Goal: Information Seeking & Learning: Check status

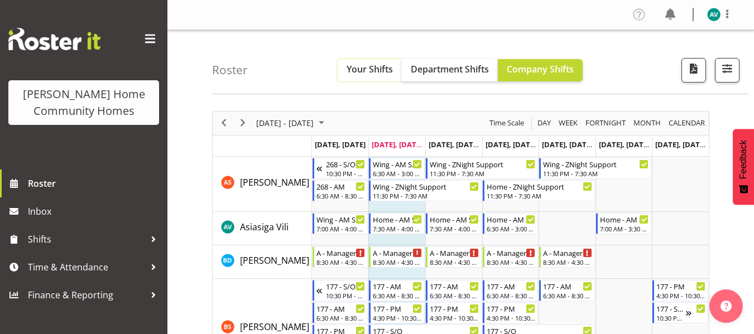
click at [367, 70] on span "Your Shifts" at bounding box center [370, 69] width 46 height 12
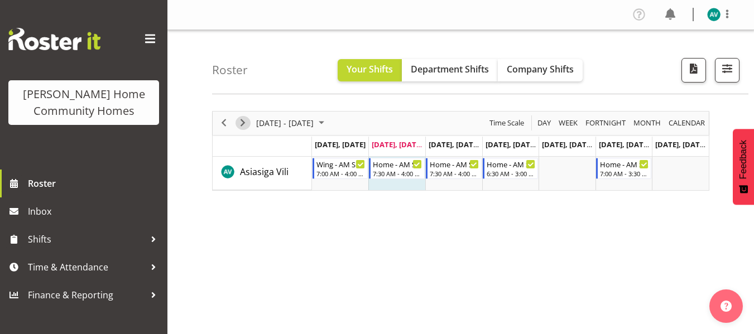
click at [242, 121] on span "Next" at bounding box center [242, 123] width 13 height 14
click at [240, 121] on span "Next" at bounding box center [242, 123] width 13 height 14
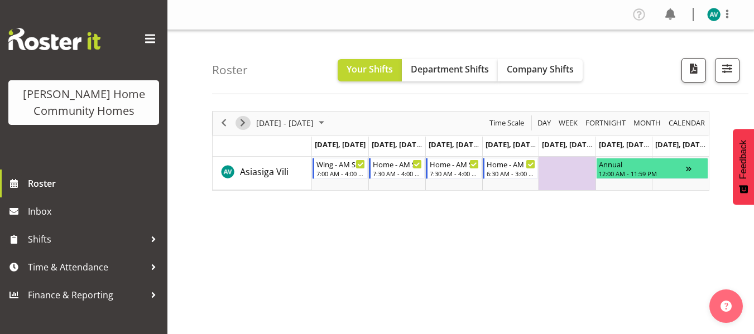
click at [238, 123] on span "Next" at bounding box center [242, 123] width 13 height 14
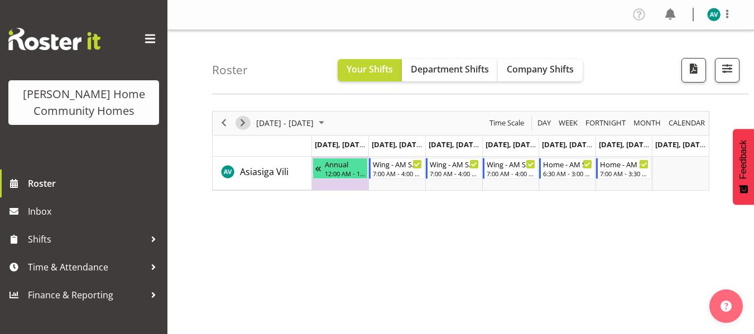
click at [246, 123] on span "Next" at bounding box center [242, 123] width 13 height 14
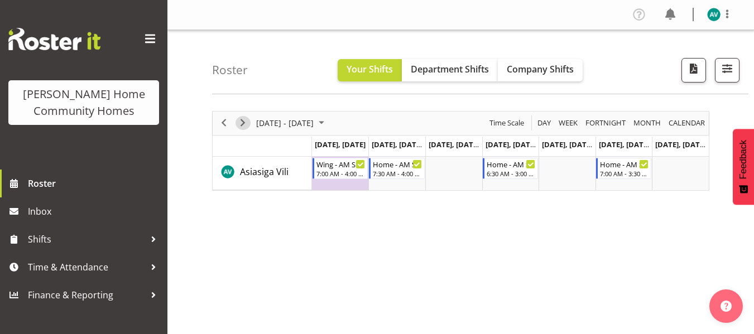
click at [242, 125] on span "Next" at bounding box center [242, 123] width 13 height 14
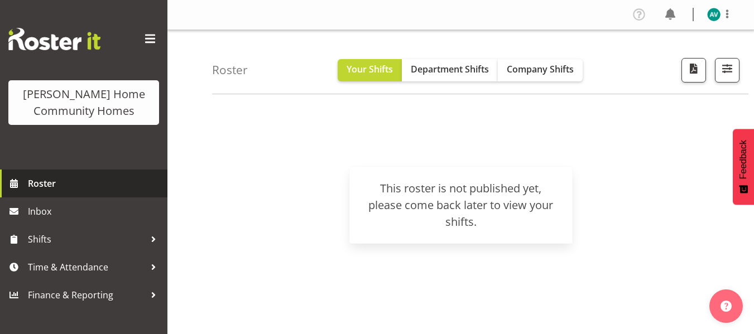
click at [45, 184] on span "Roster" at bounding box center [95, 183] width 134 height 17
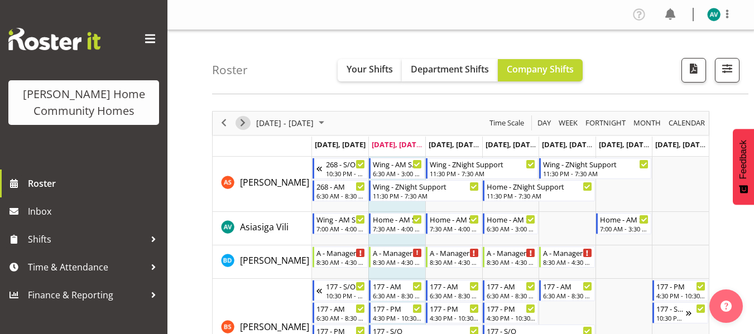
click at [243, 122] on span "Next" at bounding box center [242, 123] width 13 height 14
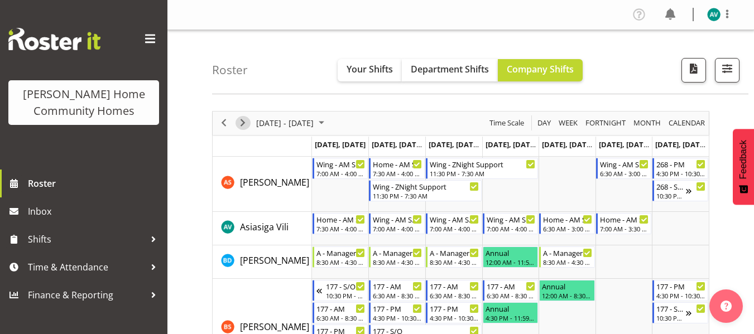
click at [245, 126] on span "Next" at bounding box center [242, 123] width 13 height 14
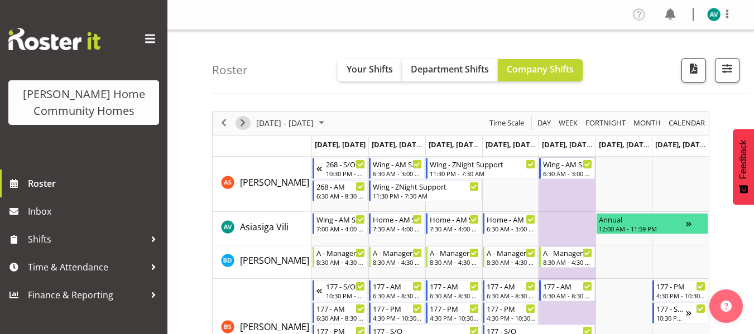
click at [245, 126] on span "Next" at bounding box center [242, 123] width 13 height 14
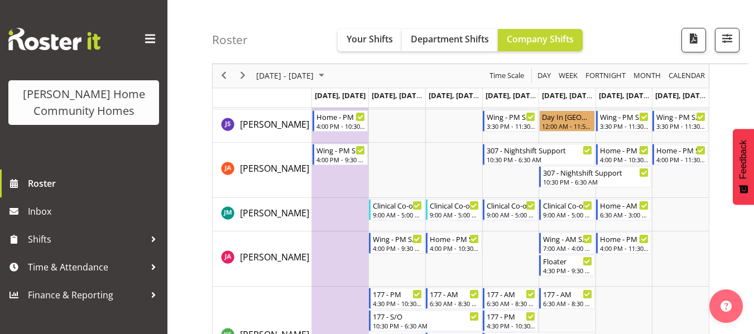
scroll to position [681, 0]
click at [244, 76] on span "Next" at bounding box center [242, 76] width 13 height 14
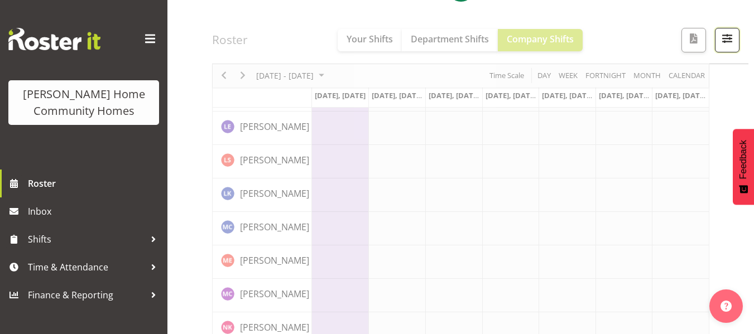
click at [729, 41] on span "button" at bounding box center [727, 38] width 15 height 15
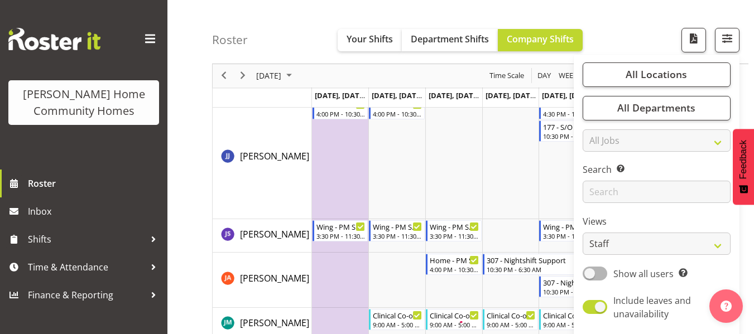
click at [607, 243] on div "Timeline Week of November 4, 2025" at bounding box center [461, 330] width 496 height 1800
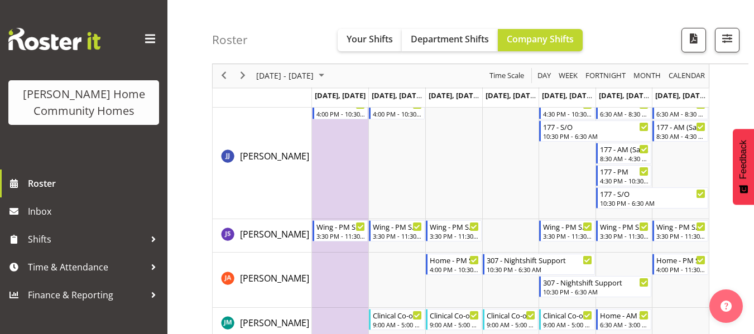
scroll to position [215, 0]
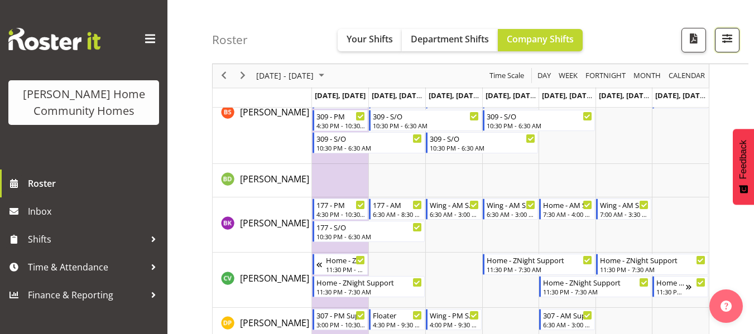
click at [722, 43] on span "button" at bounding box center [727, 38] width 15 height 15
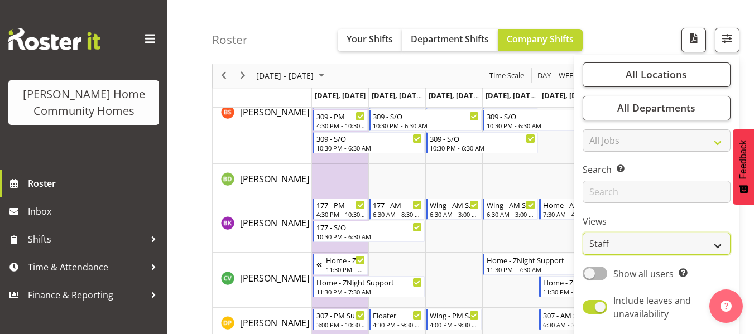
click at [606, 245] on select "Staff Role Shift - Horizontal Shift - Vertical Staff - Location" at bounding box center [657, 244] width 148 height 22
click at [583, 233] on select "Staff Role Shift - Horizontal Shift - Vertical Staff - Location" at bounding box center [657, 244] width 148 height 22
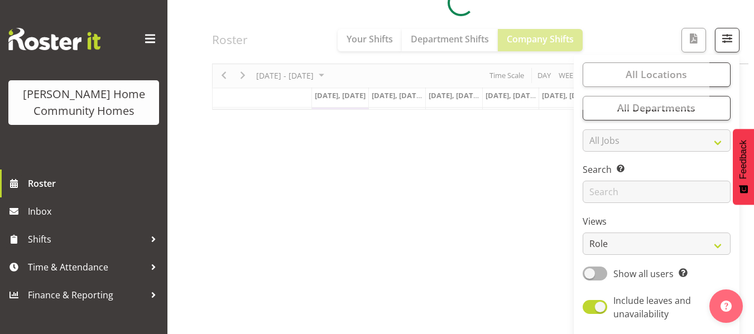
click at [641, 31] on div at bounding box center [460, 3] width 497 height 214
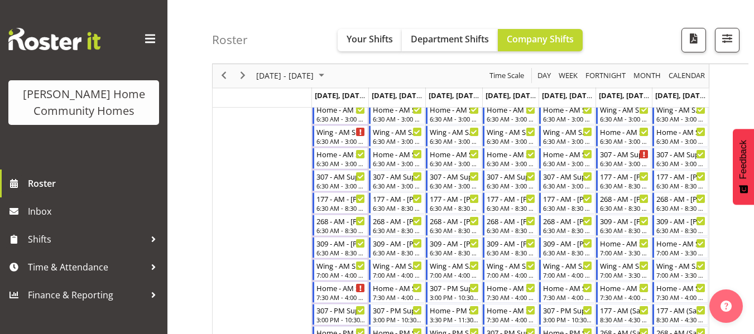
scroll to position [220, 0]
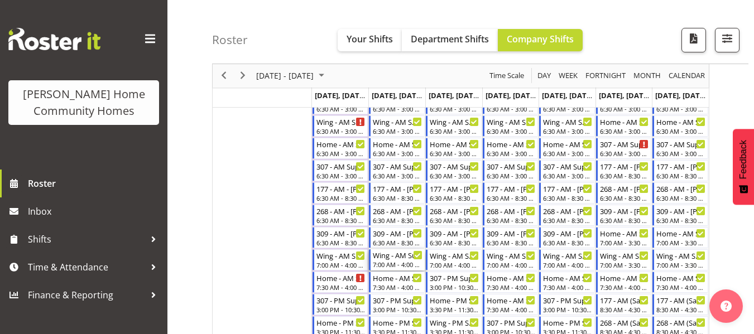
click at [392, 262] on div "7:00 AM - 4:00 PM" at bounding box center [398, 264] width 50 height 9
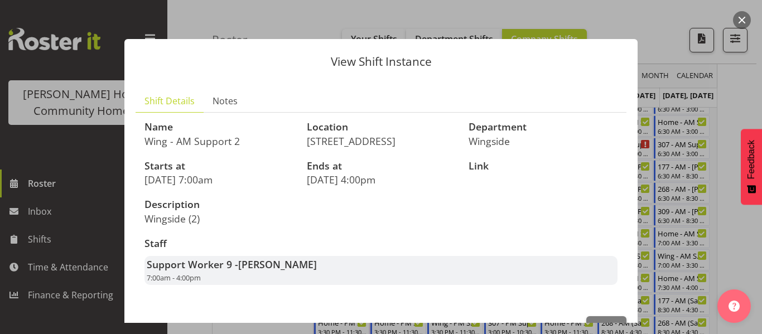
click at [662, 32] on div at bounding box center [381, 167] width 762 height 334
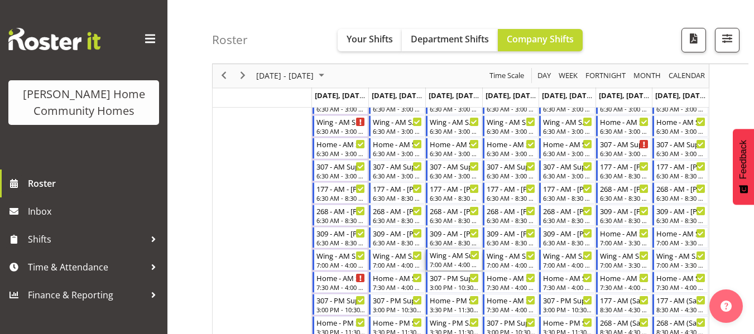
click at [447, 264] on div "7:00 AM - 4:00 PM" at bounding box center [455, 264] width 50 height 9
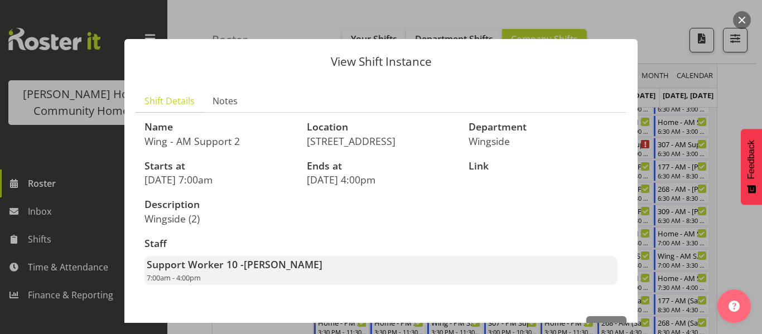
click at [665, 38] on div at bounding box center [381, 167] width 762 height 334
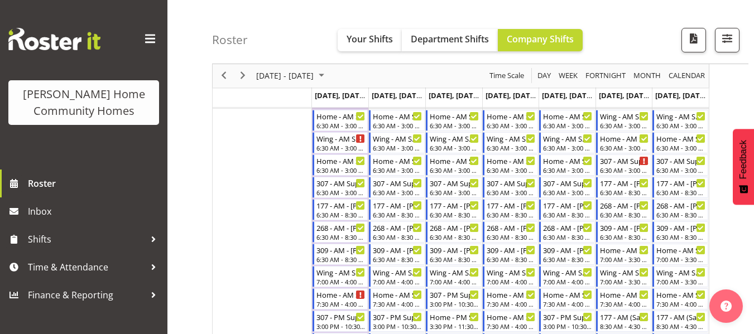
scroll to position [204, 0]
click at [506, 170] on div "6:30 AM - 3:00 PM" at bounding box center [512, 169] width 50 height 9
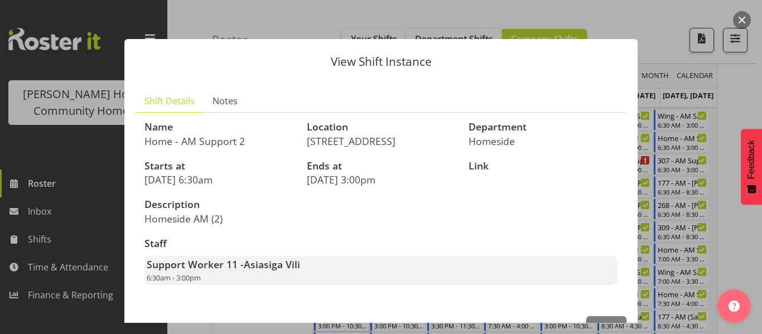
click at [664, 41] on div at bounding box center [381, 167] width 762 height 334
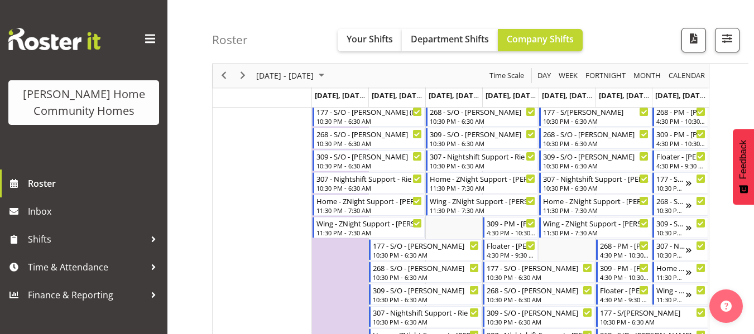
scroll to position [734, 0]
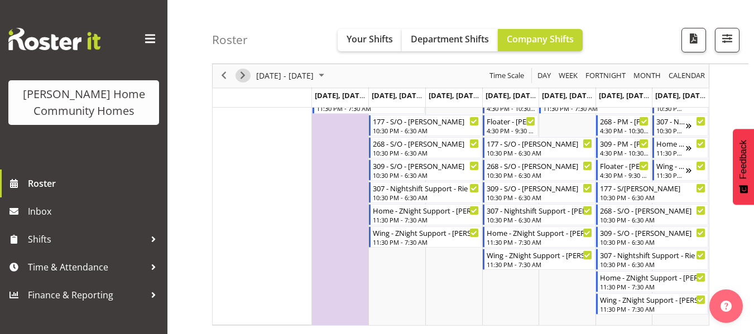
click at [242, 74] on span "Next" at bounding box center [242, 76] width 13 height 14
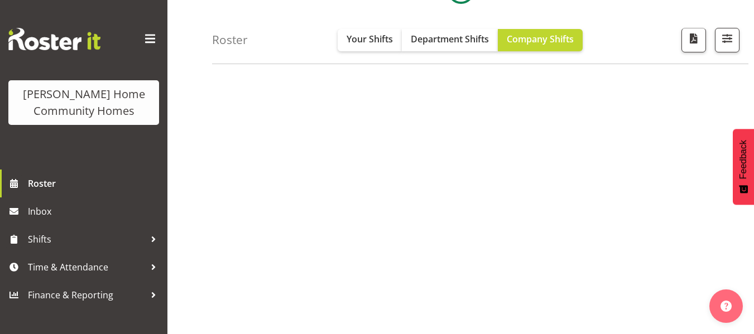
scroll to position [0, 0]
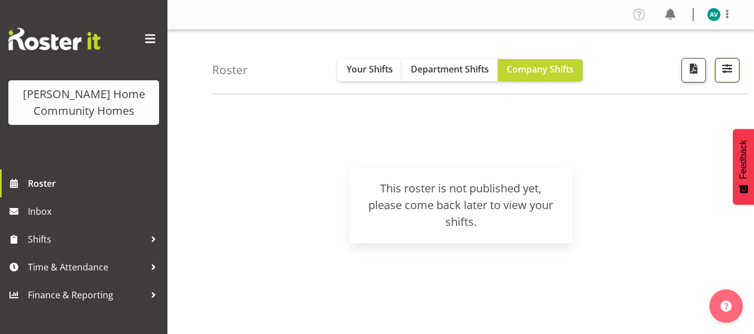
click at [729, 60] on button "button" at bounding box center [727, 70] width 25 height 25
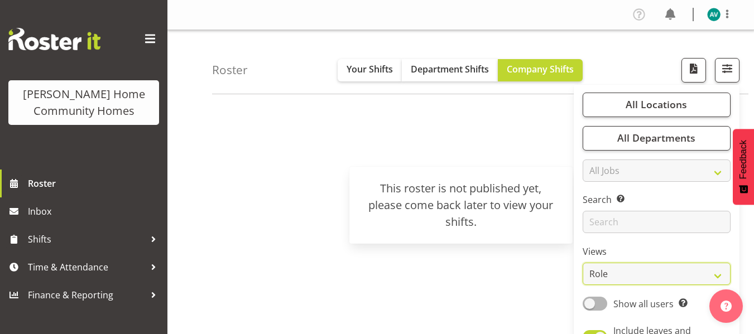
drag, startPoint x: 610, startPoint y: 276, endPoint x: 603, endPoint y: 189, distance: 87.9
click at [603, 189] on div "All Locations Clear 177 Halswell Rd 268 Hendersons Rd 307 Hendersons Rd 309 Hen…" at bounding box center [657, 227] width 166 height 277
select select "staff"
click at [583, 263] on select "Staff Role Shift - Horizontal Shift - Vertical Staff - Location" at bounding box center [657, 274] width 148 height 22
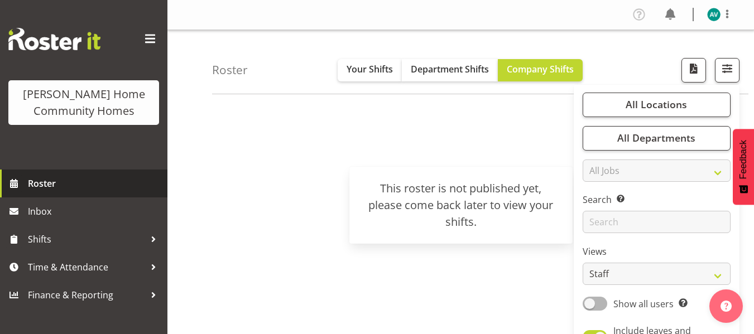
click at [59, 183] on span "Roster" at bounding box center [95, 183] width 134 height 17
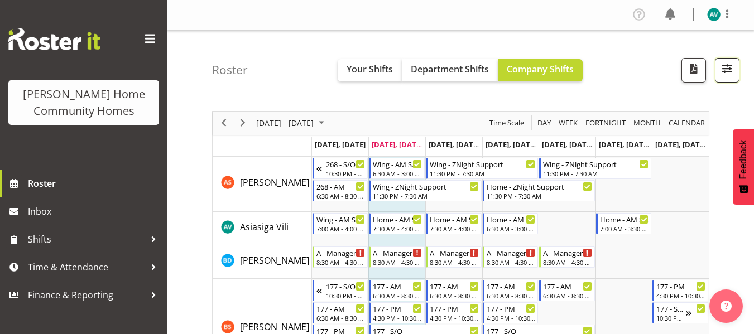
click at [723, 72] on span "button" at bounding box center [727, 68] width 15 height 15
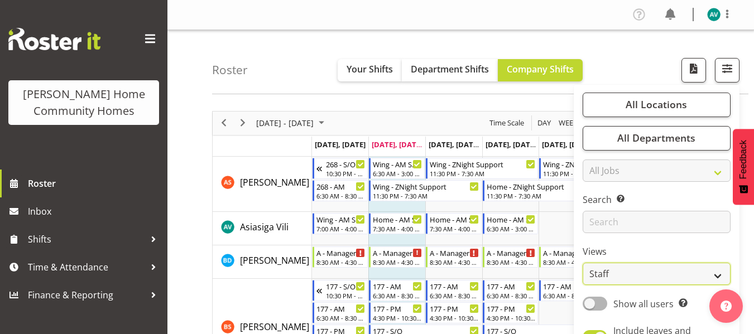
click at [598, 268] on select "Staff Role Shift - Horizontal Shift - Vertical Staff - Location" at bounding box center [657, 274] width 148 height 22
select select "role"
click at [583, 263] on select "Staff Role Shift - Horizontal Shift - Vertical Staff - Location" at bounding box center [657, 274] width 148 height 22
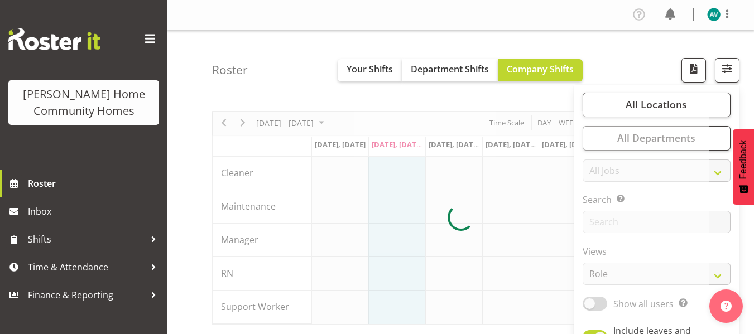
click at [618, 73] on div "Roster Your Shifts Department Shifts Company Shifts All Locations Clear 177 Hal…" at bounding box center [480, 62] width 536 height 64
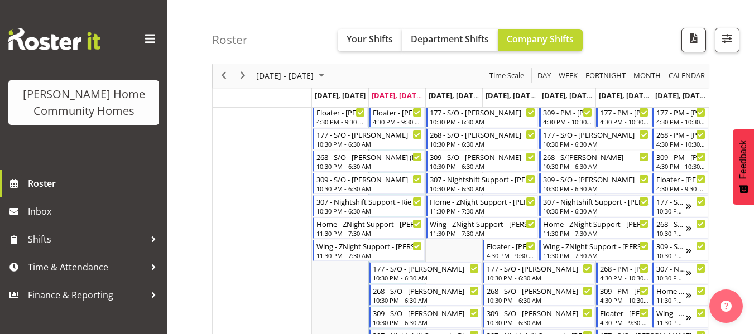
scroll to position [734, 0]
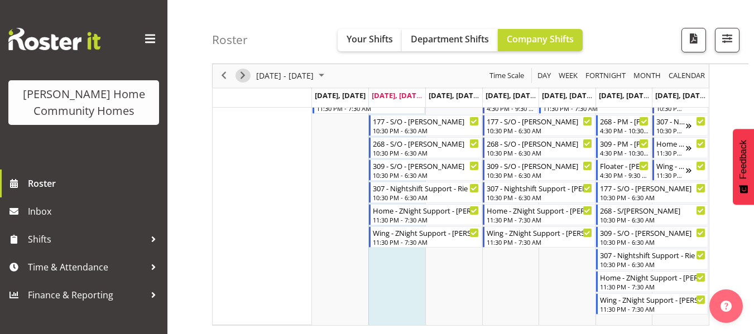
click at [247, 71] on span "Next" at bounding box center [242, 76] width 13 height 14
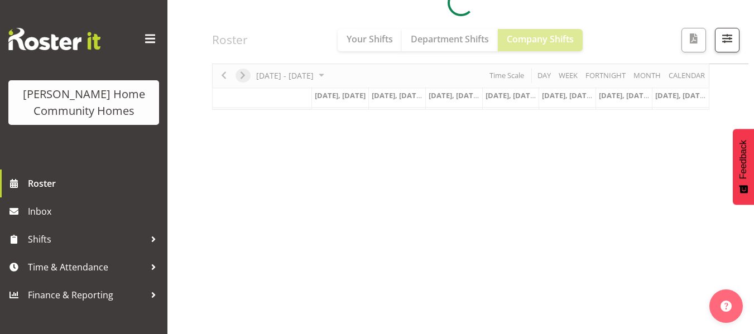
scroll to position [215, 0]
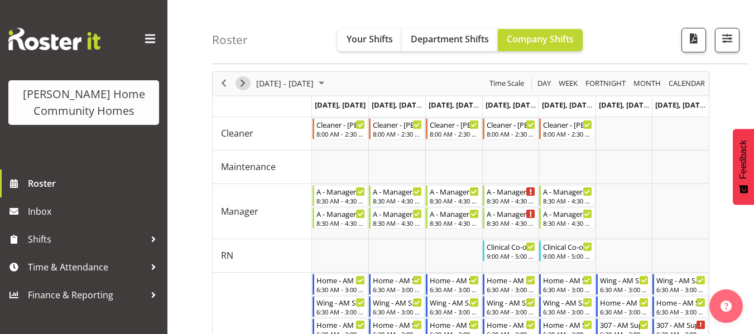
scroll to position [36, 0]
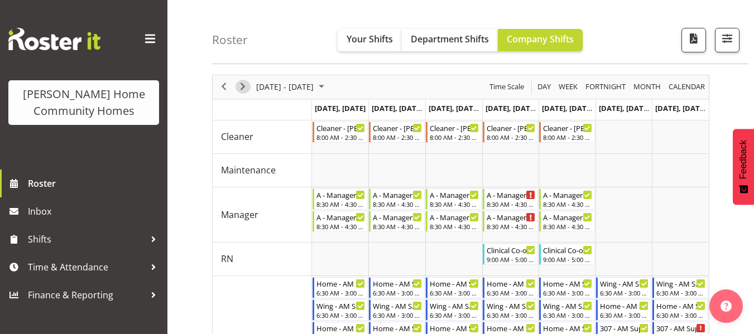
click at [239, 84] on span "Next" at bounding box center [242, 87] width 13 height 14
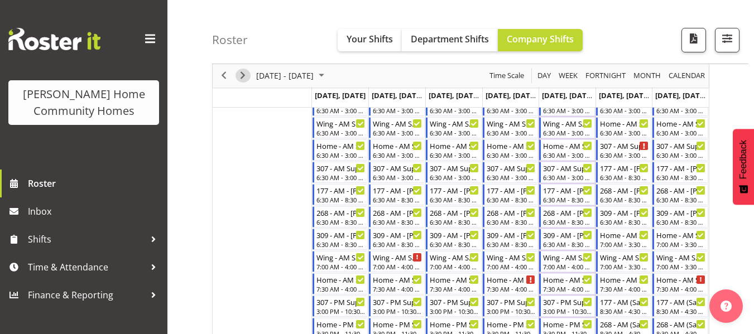
scroll to position [219, 0]
click at [617, 238] on div "Home - AM Support 1 - Vence Ibo" at bounding box center [625, 233] width 50 height 11
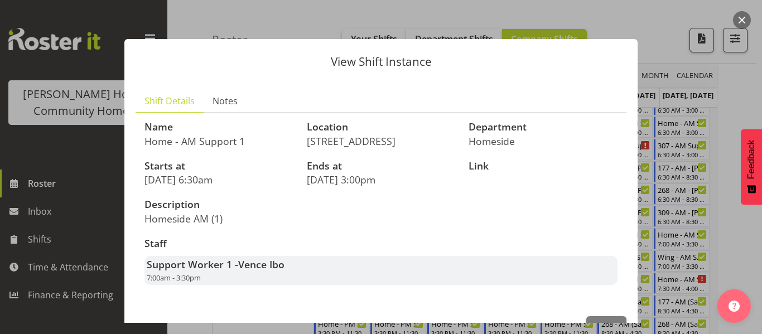
click at [729, 109] on div at bounding box center [381, 167] width 762 height 334
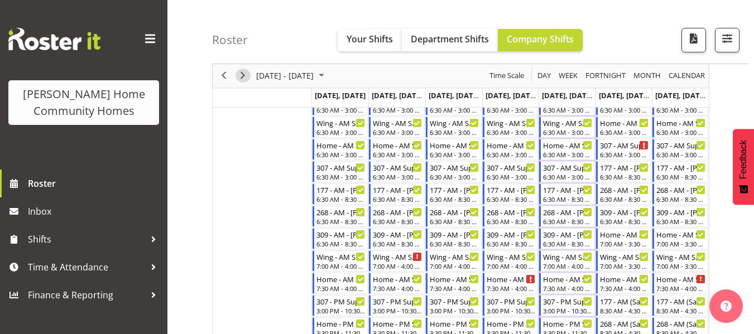
click at [242, 78] on span "Next" at bounding box center [242, 76] width 13 height 14
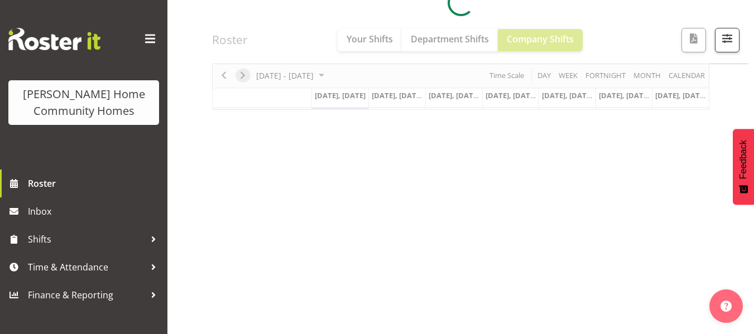
scroll to position [215, 0]
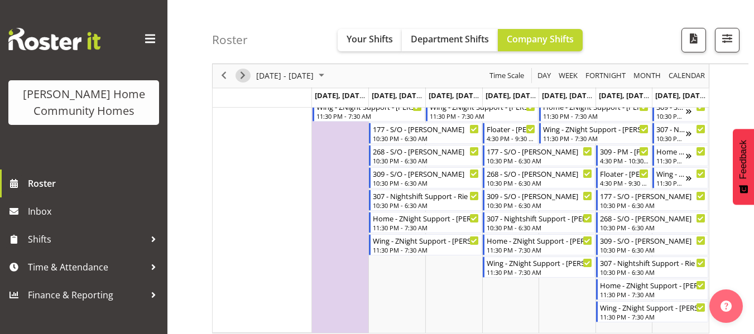
scroll to position [734, 0]
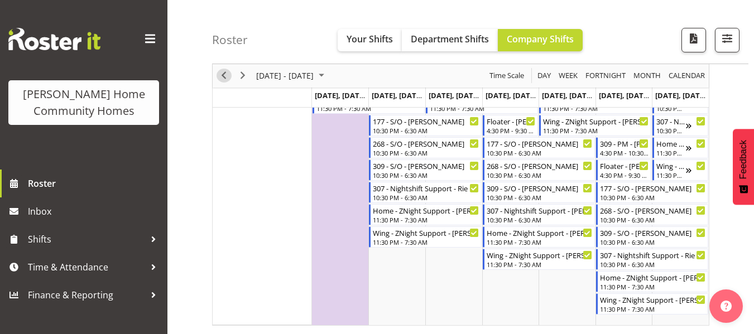
click at [227, 79] on span "Previous" at bounding box center [223, 76] width 13 height 14
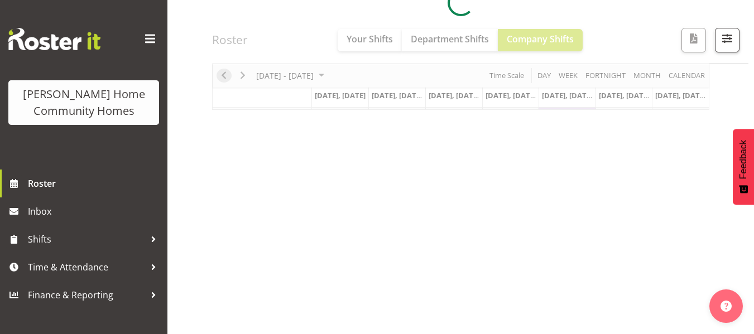
scroll to position [215, 0]
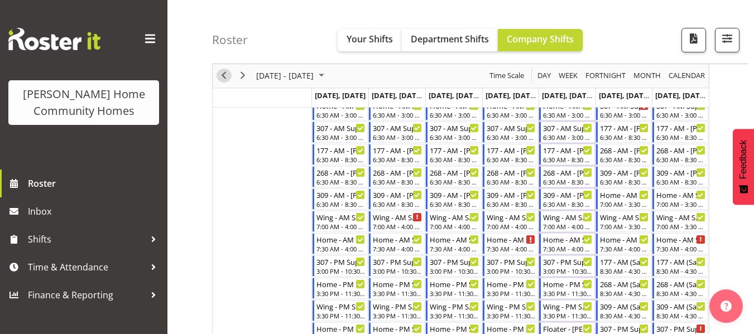
scroll to position [253, 0]
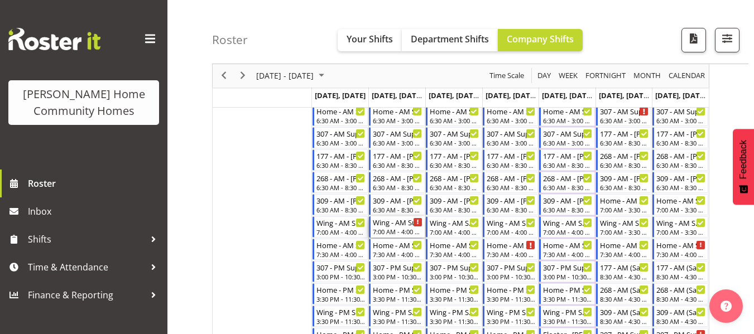
click at [386, 228] on div "7:00 AM - 4:00 PM" at bounding box center [398, 231] width 50 height 9
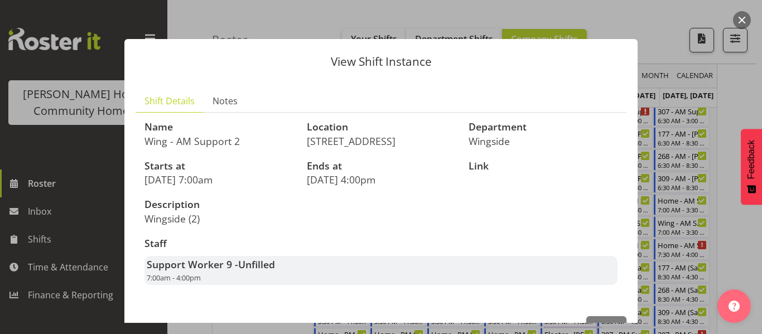
click at [746, 71] on div at bounding box center [381, 167] width 762 height 334
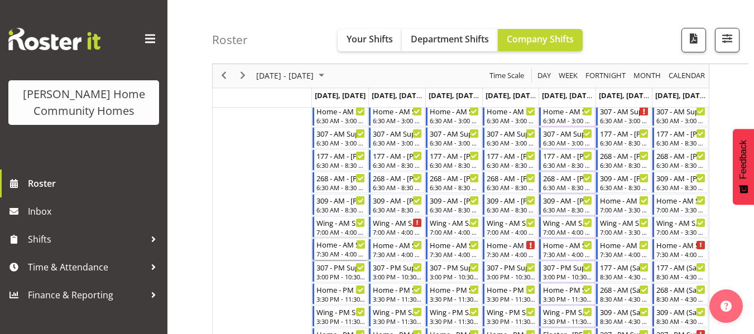
click at [348, 249] on div "Home - AM Support 3 - Brijesh (BK) Kachhadiya" at bounding box center [341, 244] width 50 height 11
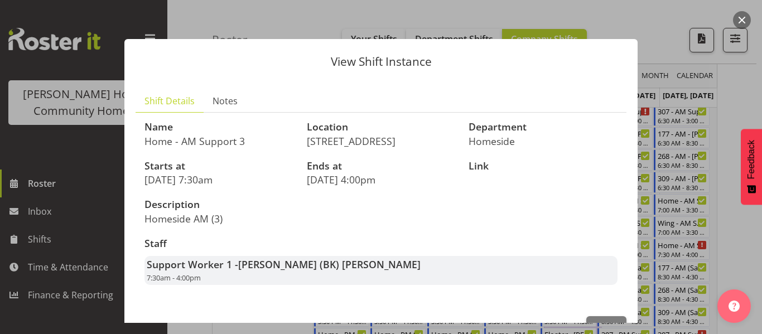
click at [746, 111] on div at bounding box center [381, 167] width 762 height 334
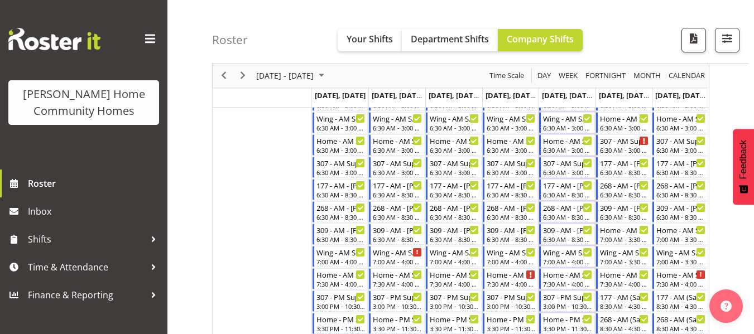
scroll to position [223, 0]
click at [328, 257] on div "Wing - AM Support 2 - Asiasiga Vili" at bounding box center [341, 252] width 50 height 11
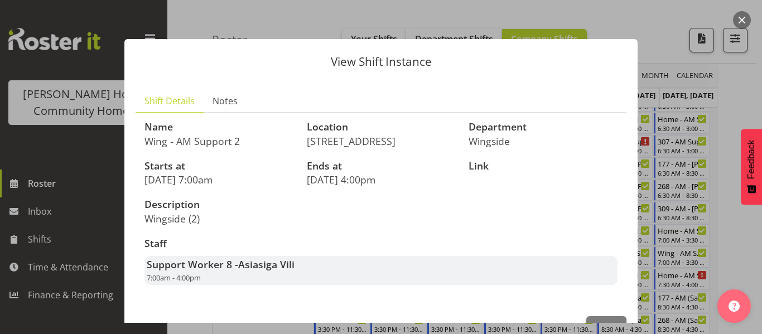
click at [734, 102] on div at bounding box center [381, 167] width 762 height 334
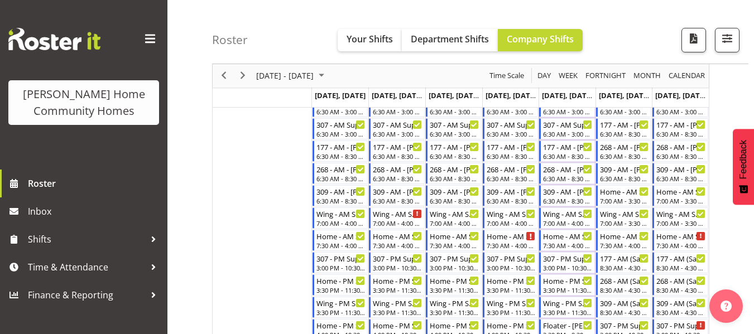
scroll to position [264, 0]
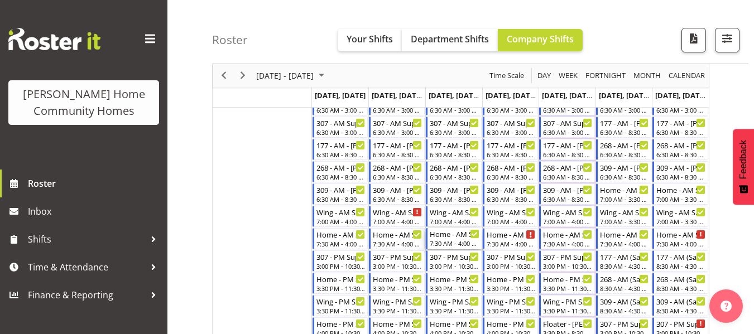
click at [442, 233] on div "Home - AM Support 3 - Asiasiga Vili" at bounding box center [455, 233] width 50 height 11
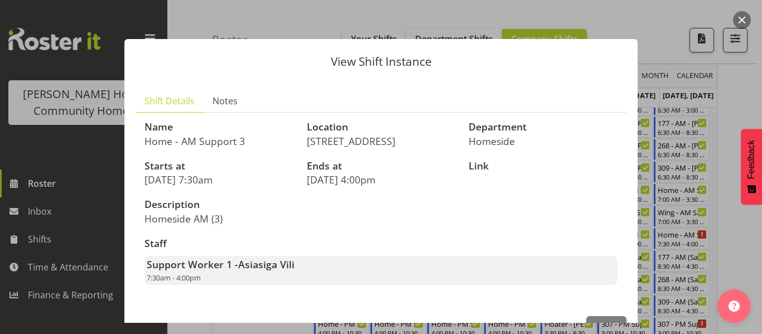
click at [744, 129] on button "Feedback" at bounding box center [751, 167] width 21 height 76
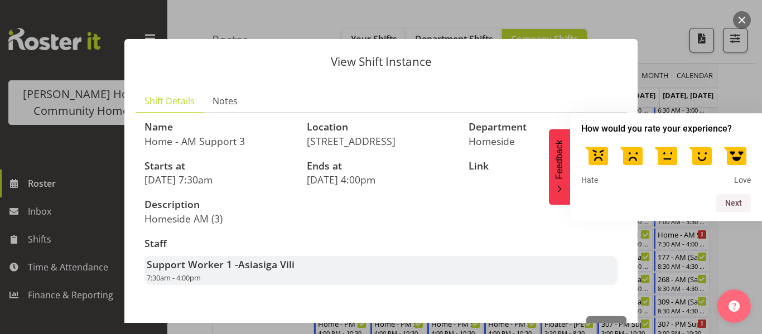
click at [743, 92] on div at bounding box center [381, 167] width 762 height 334
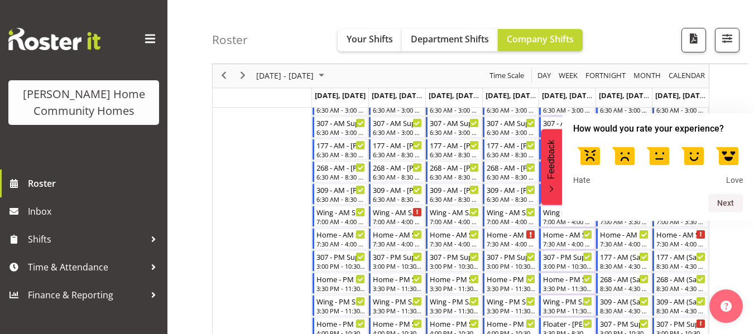
click at [738, 89] on div "October 20 - 26, 2025 Today Day Week Fortnight Month calendar Month Agenda Time…" at bounding box center [483, 322] width 542 height 966
click at [549, 165] on span "Feedback" at bounding box center [551, 159] width 10 height 39
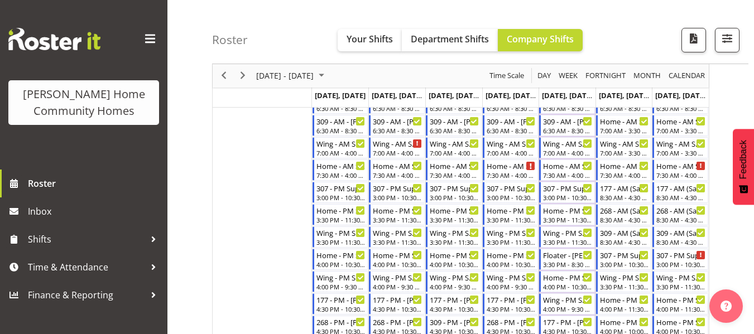
scroll to position [333, 0]
click at [508, 229] on div "Wing - PM Support 1 - Liezl Sanchez" at bounding box center [512, 231] width 50 height 11
click at [0, 0] on div at bounding box center [0, 0] width 0 height 0
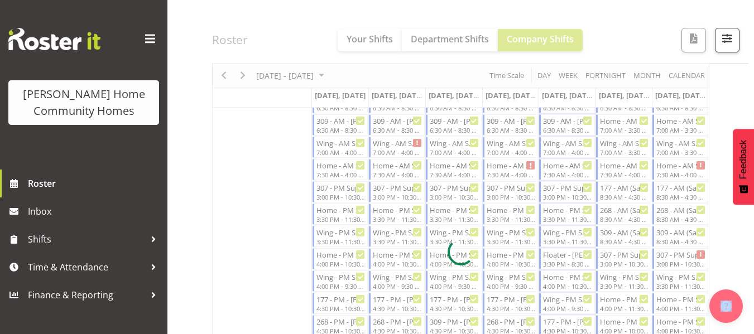
click at [624, 28] on div at bounding box center [460, 252] width 497 height 949
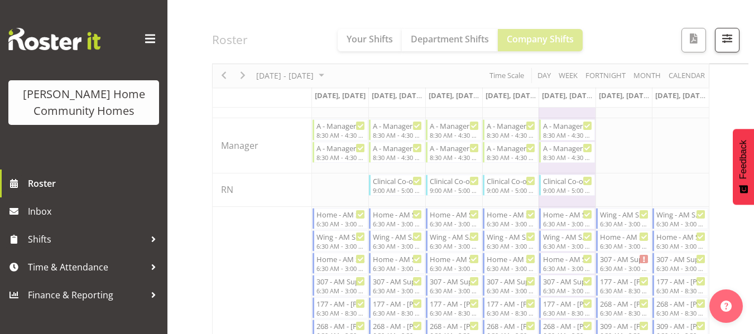
scroll to position [0, 0]
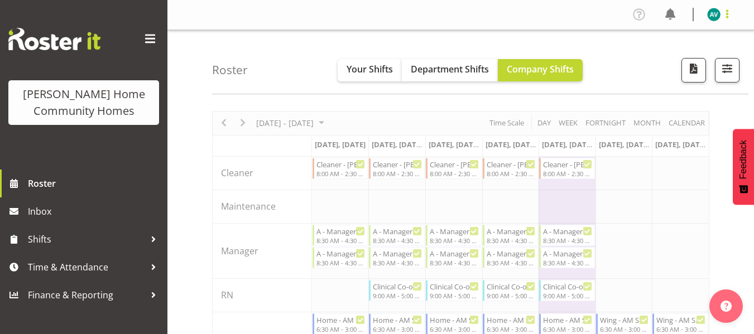
click at [723, 11] on span at bounding box center [726, 13] width 13 height 13
click at [664, 58] on link "Log Out" at bounding box center [680, 59] width 107 height 20
